Goal: Task Accomplishment & Management: Manage account settings

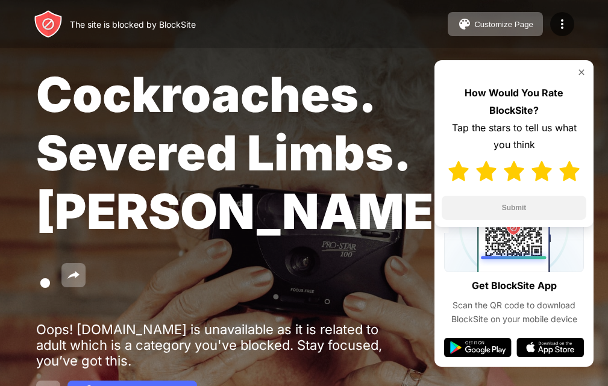
click at [567, 164] on img at bounding box center [569, 171] width 20 height 20
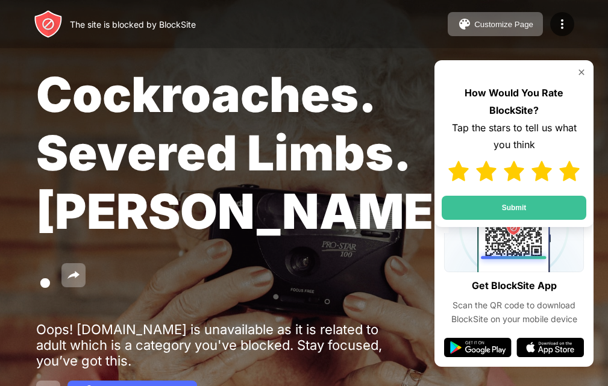
click at [529, 204] on button "Submit" at bounding box center [514, 208] width 145 height 24
